Goal: Transaction & Acquisition: Purchase product/service

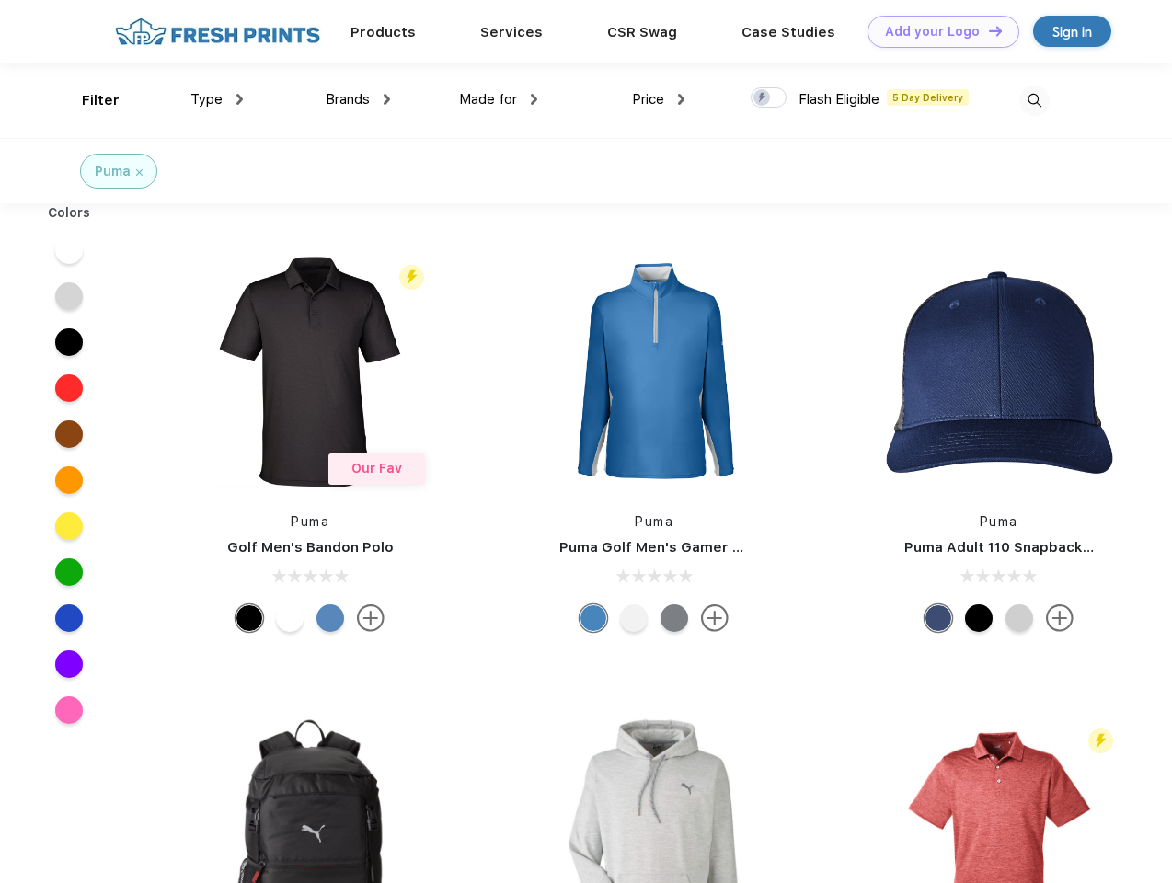
scroll to position [1, 0]
click at [936, 31] on link "Add your Logo Design Tool" at bounding box center [943, 32] width 152 height 32
click at [0, 0] on div "Design Tool" at bounding box center [0, 0] width 0 height 0
click at [987, 30] on link "Add your Logo Design Tool" at bounding box center [943, 32] width 152 height 32
click at [88, 100] on div "Filter" at bounding box center [101, 100] width 38 height 21
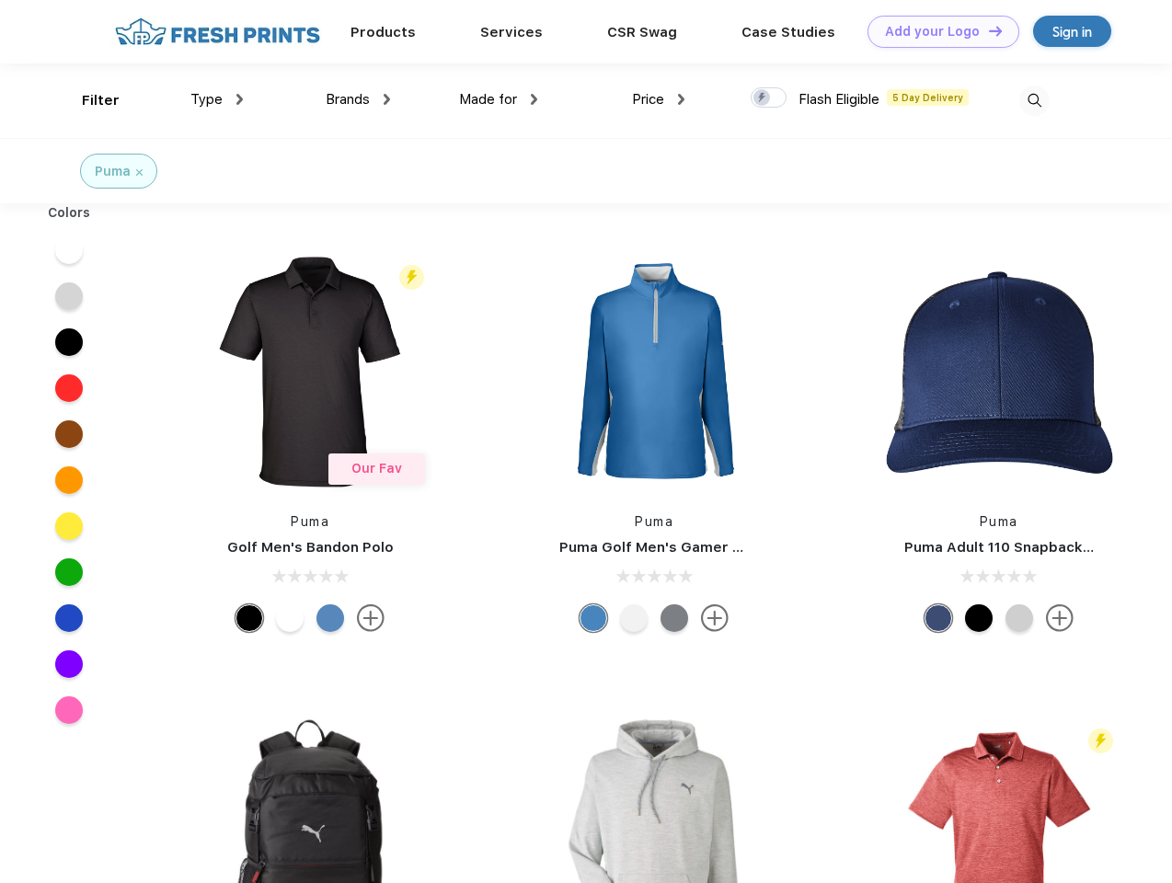
click at [217, 99] on span "Type" at bounding box center [206, 99] width 32 height 17
click at [358, 99] on span "Brands" at bounding box center [348, 99] width 44 height 17
click at [499, 99] on span "Made for" at bounding box center [488, 99] width 58 height 17
click at [659, 99] on span "Price" at bounding box center [648, 99] width 32 height 17
click at [769, 98] on div at bounding box center [769, 97] width 36 height 20
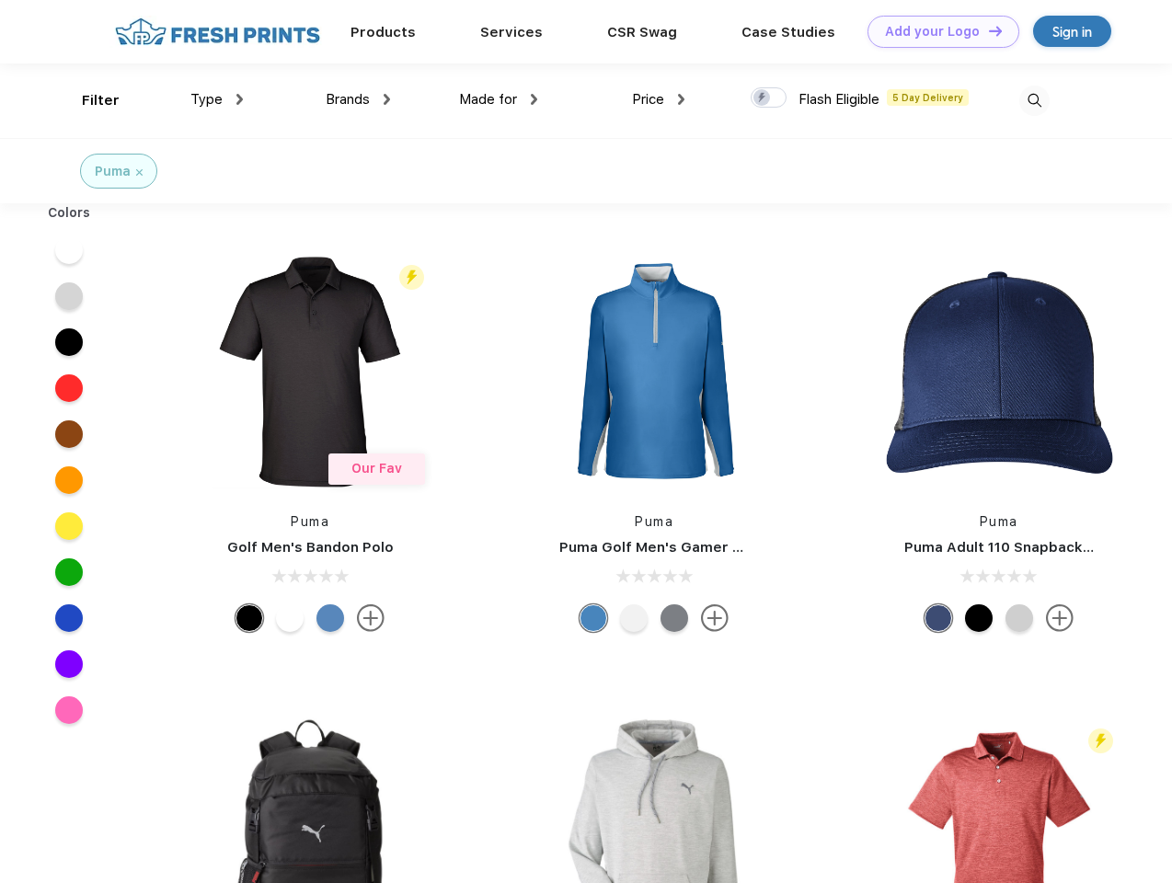
click at [763, 98] on input "checkbox" at bounding box center [757, 92] width 12 height 12
click at [1034, 100] on img at bounding box center [1034, 101] width 30 height 30
